Goal: Entertainment & Leisure: Consume media (video, audio)

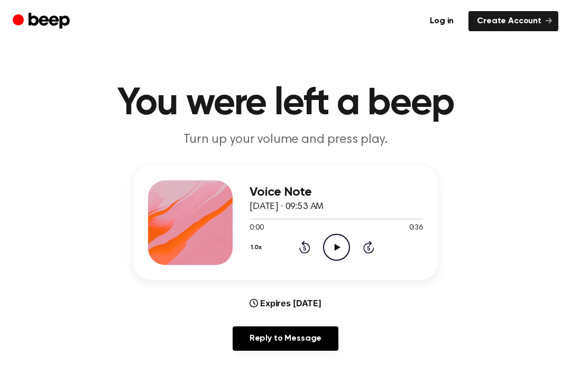
click at [336, 243] on icon "Play Audio" at bounding box center [336, 247] width 27 height 27
click at [339, 244] on icon at bounding box center [336, 247] width 5 height 7
click at [344, 250] on icon "Play Audio" at bounding box center [336, 247] width 27 height 27
click at [295, 246] on div "1.0x Rewind 5 seconds Pause Audio Skip 5 seconds" at bounding box center [336, 247] width 173 height 27
click at [299, 247] on icon "Rewind 5 seconds" at bounding box center [305, 247] width 12 height 14
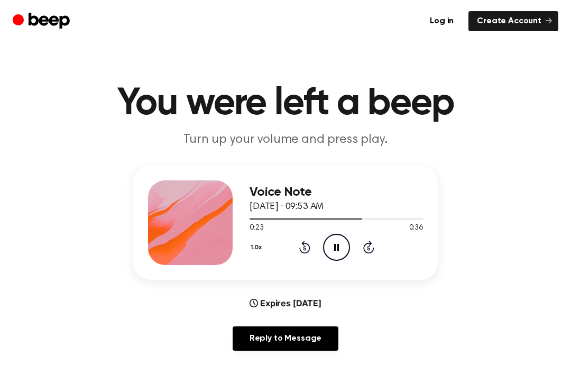
click at [296, 245] on div "1.0x Rewind 5 seconds Pause Audio Skip 5 seconds" at bounding box center [336, 247] width 173 height 27
click at [306, 246] on icon at bounding box center [304, 248] width 3 height 4
click at [305, 246] on icon at bounding box center [304, 248] width 3 height 4
click at [304, 245] on icon at bounding box center [304, 247] width 11 height 13
click at [305, 250] on icon at bounding box center [304, 248] width 3 height 4
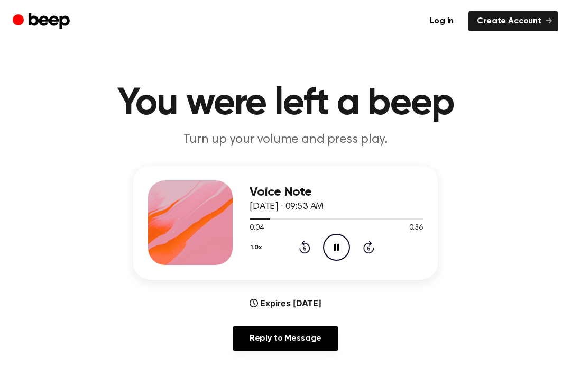
click at [299, 251] on icon "Rewind 5 seconds" at bounding box center [305, 247] width 12 height 14
click at [299, 250] on icon "Rewind 5 seconds" at bounding box center [305, 247] width 12 height 14
click at [300, 249] on icon at bounding box center [304, 247] width 11 height 13
click at [308, 250] on icon at bounding box center [304, 247] width 11 height 13
click at [338, 248] on icon at bounding box center [337, 247] width 6 height 7
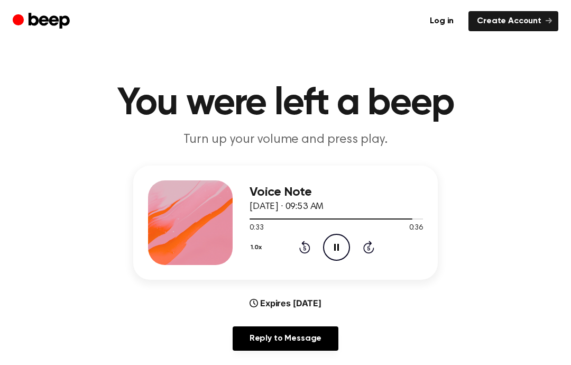
click at [304, 250] on icon at bounding box center [304, 248] width 3 height 4
click at [306, 250] on icon "Rewind 5 seconds" at bounding box center [305, 247] width 12 height 14
click at [302, 251] on icon "Rewind 5 seconds" at bounding box center [305, 247] width 12 height 14
click at [309, 252] on icon at bounding box center [304, 247] width 11 height 13
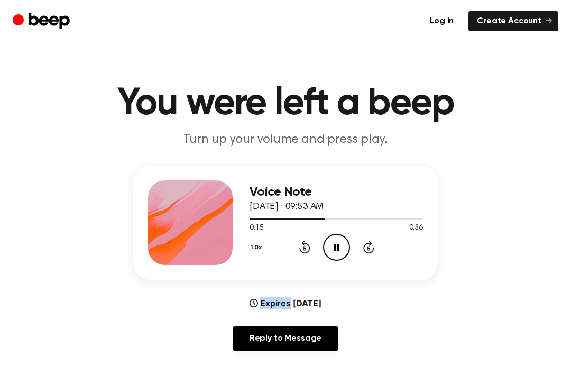
click at [303, 249] on icon "Rewind 5 seconds" at bounding box center [305, 247] width 12 height 14
click at [301, 245] on icon "Rewind 5 seconds" at bounding box center [305, 247] width 12 height 14
click at [300, 255] on div "1.0x Rewind 5 seconds Pause Audio Skip 5 seconds" at bounding box center [336, 247] width 173 height 27
click at [308, 246] on icon "Rewind 5 seconds" at bounding box center [305, 247] width 12 height 14
click at [305, 247] on icon at bounding box center [304, 248] width 3 height 4
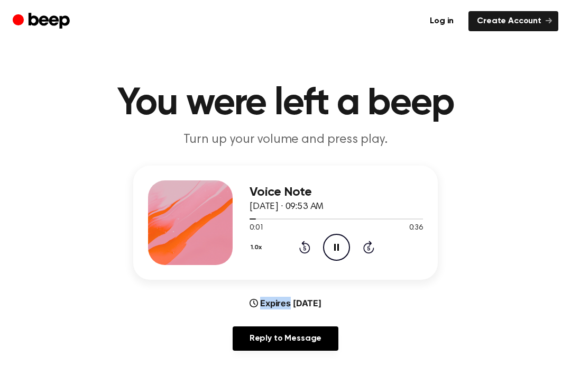
click at [313, 252] on div "1.0x Rewind 5 seconds Pause Audio Skip 5 seconds" at bounding box center [336, 247] width 173 height 27
click at [305, 241] on icon "Rewind 5 seconds" at bounding box center [305, 247] width 12 height 14
click at [304, 241] on icon at bounding box center [304, 247] width 11 height 13
click at [299, 249] on icon "Rewind 5 seconds" at bounding box center [305, 247] width 12 height 14
click at [307, 248] on icon "Rewind 5 seconds" at bounding box center [305, 247] width 12 height 14
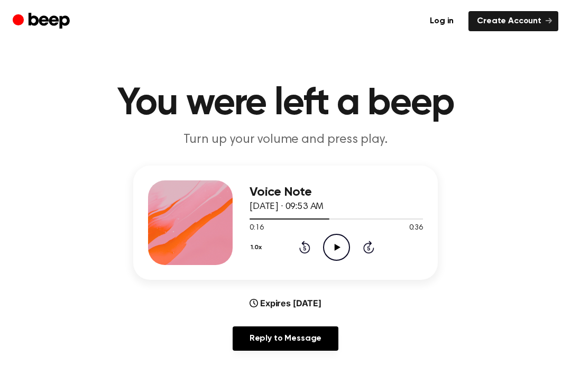
click at [307, 248] on icon "Rewind 5 seconds" at bounding box center [305, 247] width 12 height 14
click at [309, 247] on icon at bounding box center [304, 247] width 11 height 13
click at [306, 245] on icon "Rewind 5 seconds" at bounding box center [305, 247] width 12 height 14
click at [309, 243] on icon "Rewind 5 seconds" at bounding box center [305, 247] width 12 height 14
click at [332, 251] on icon "Play Audio" at bounding box center [336, 247] width 27 height 27
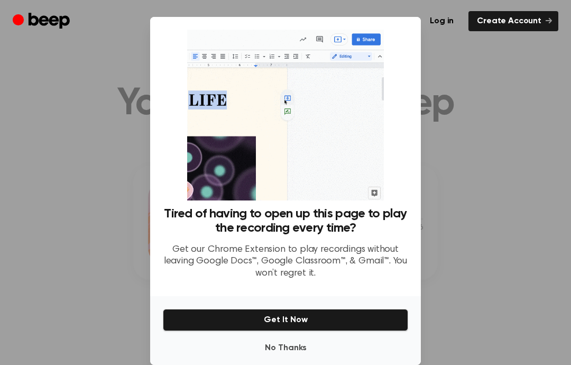
click at [93, 273] on div at bounding box center [285, 182] width 571 height 365
click at [82, 290] on div at bounding box center [285, 182] width 571 height 365
